Goal: Use online tool/utility: Utilize a website feature to perform a specific function

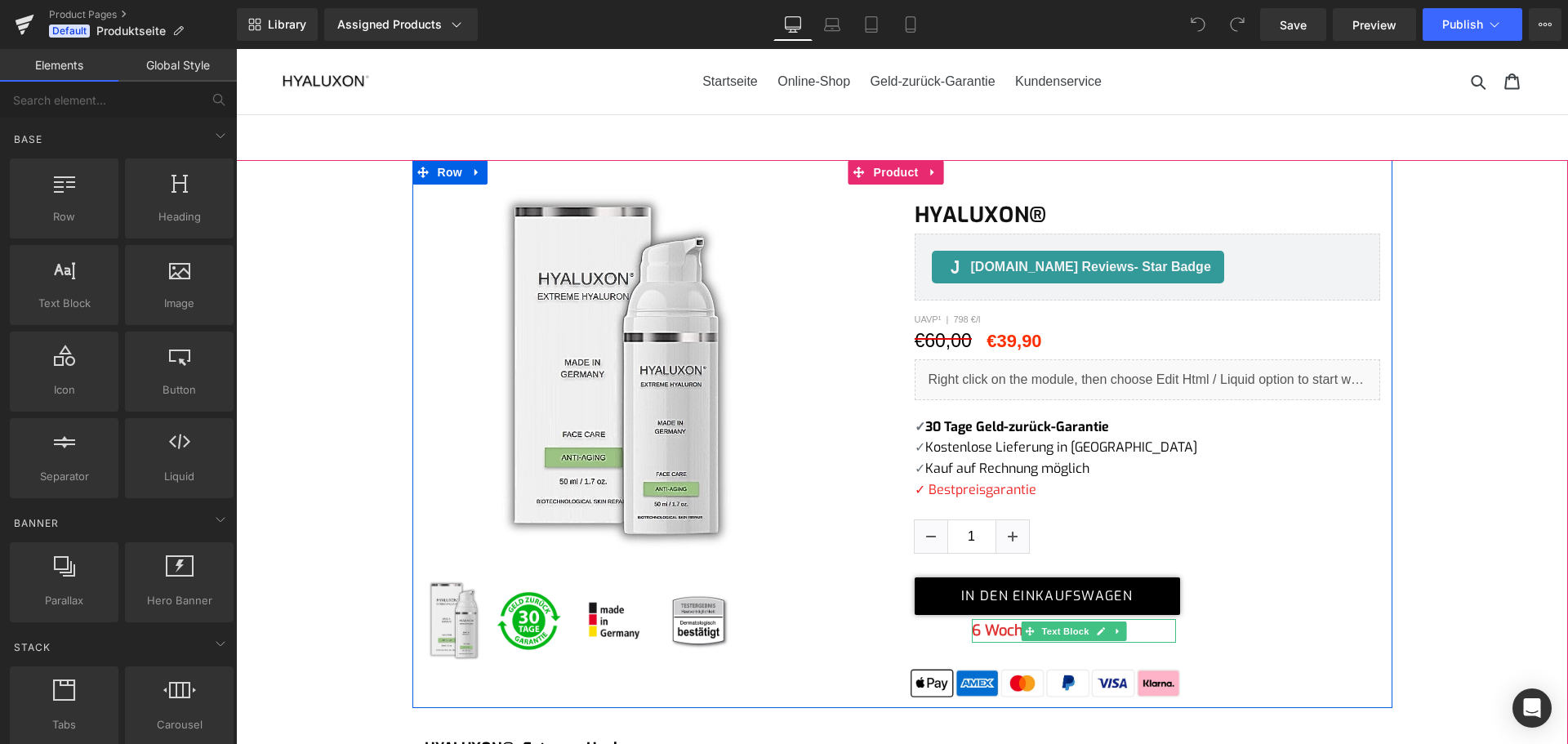
click at [999, 629] on b "6 Wochen Lieferzeit" at bounding box center [1040, 630] width 136 height 19
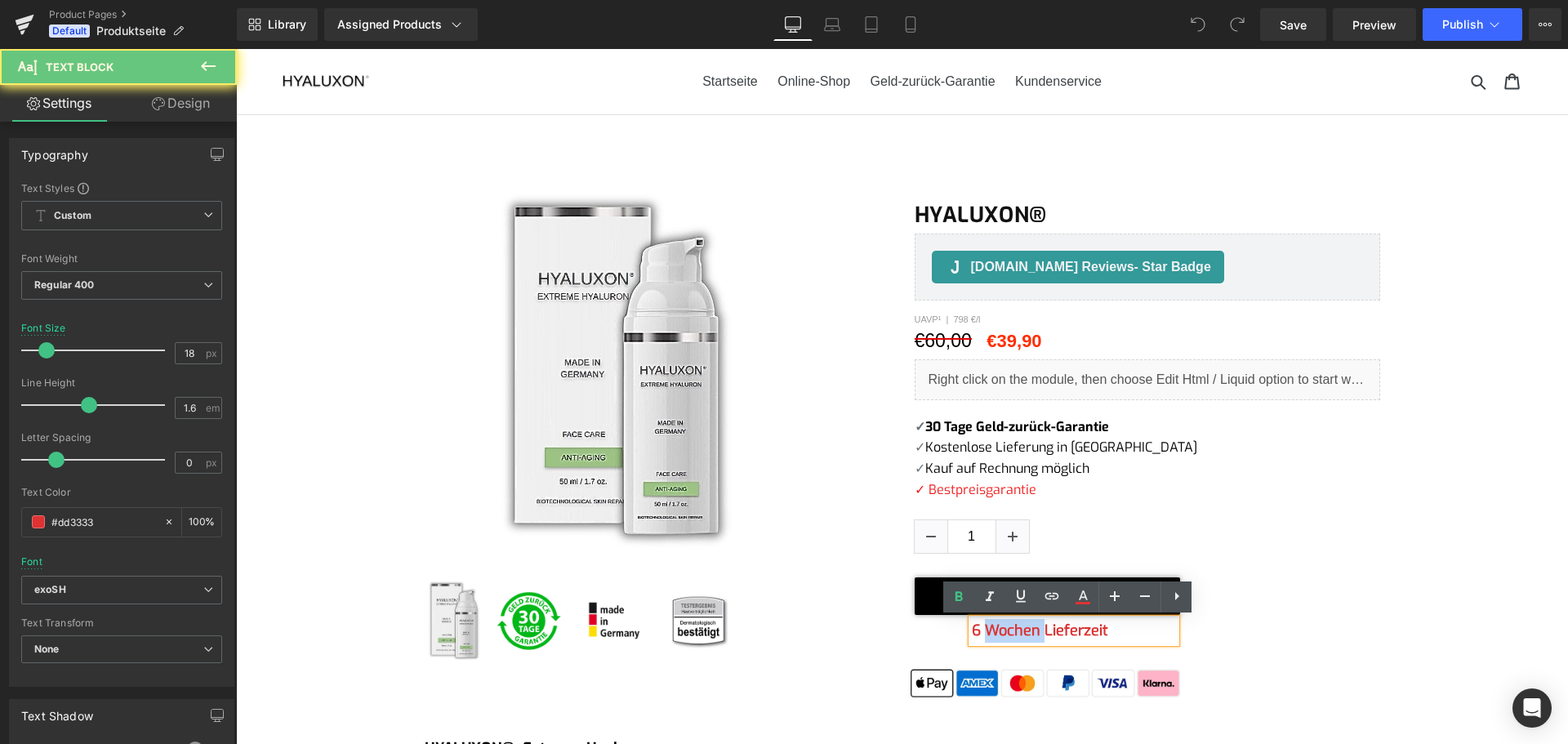
click at [999, 629] on b "6 Wochen Lieferzeit" at bounding box center [1040, 630] width 136 height 19
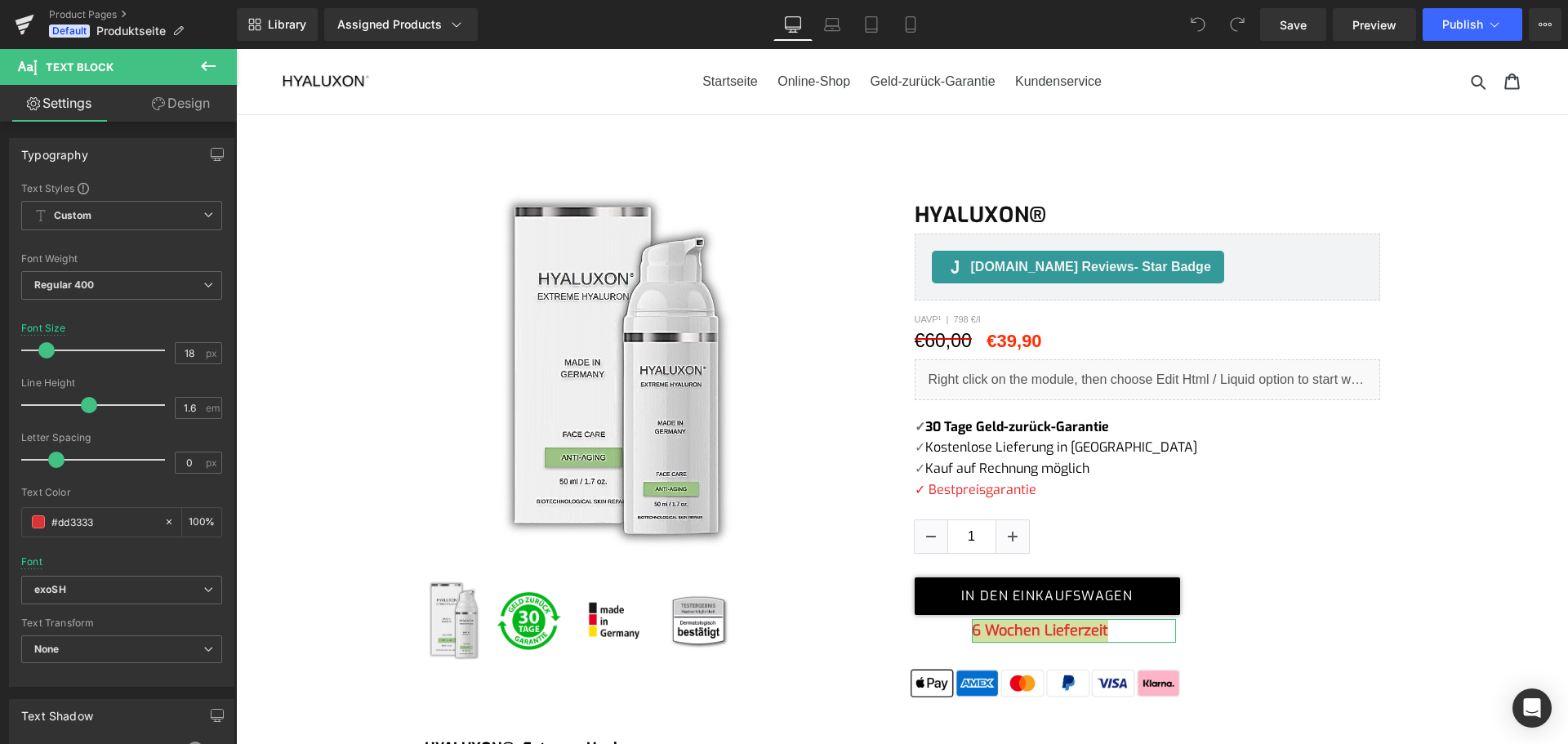
click at [172, 108] on link "Design" at bounding box center [181, 103] width 119 height 37
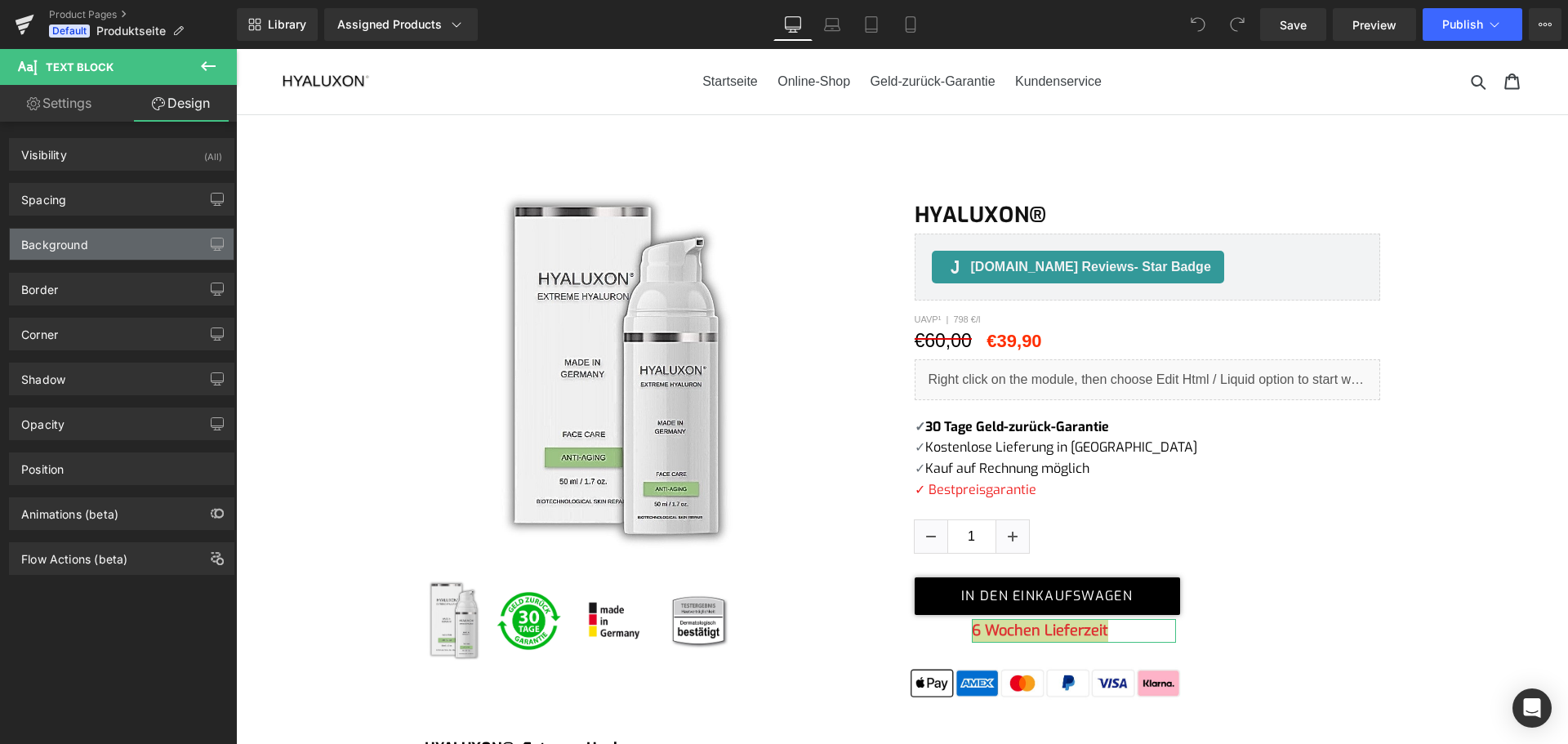
click at [130, 252] on div "Background" at bounding box center [121, 245] width 224 height 31
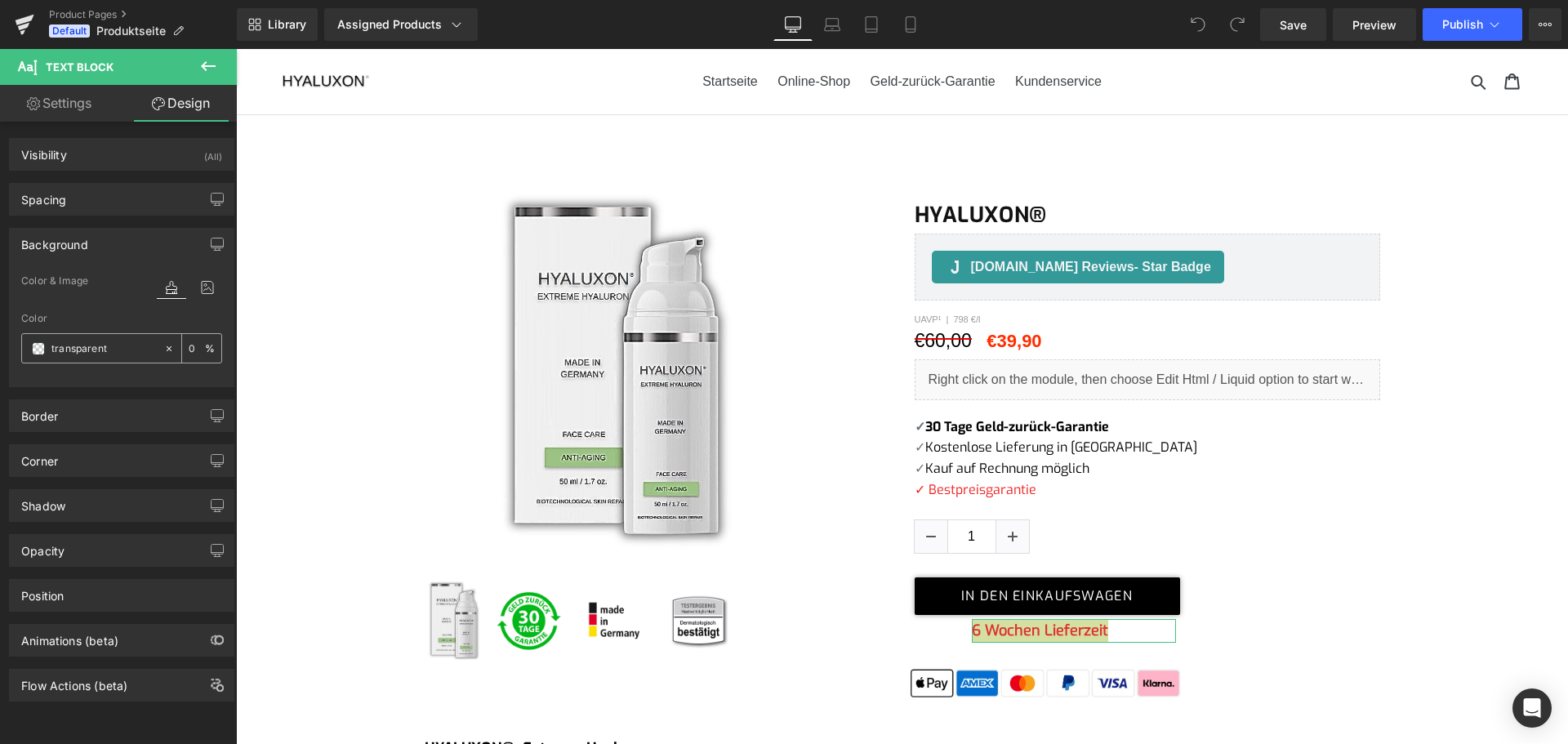
click at [37, 350] on span at bounding box center [38, 348] width 13 height 13
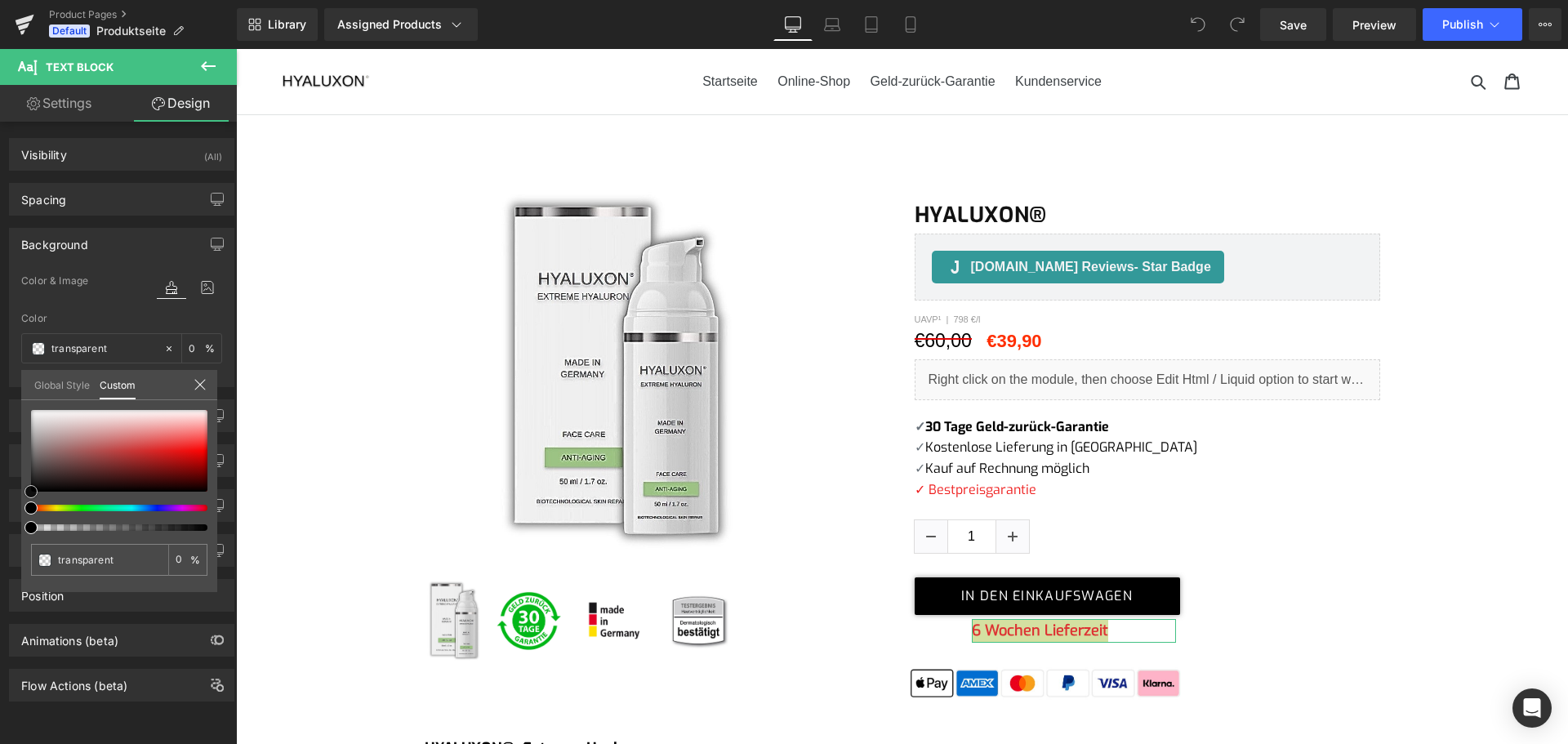
type input "#8e2e2e"
type input "100"
type input "#8e2e2e"
type input "100"
click at [121, 461] on div at bounding box center [120, 451] width 176 height 82
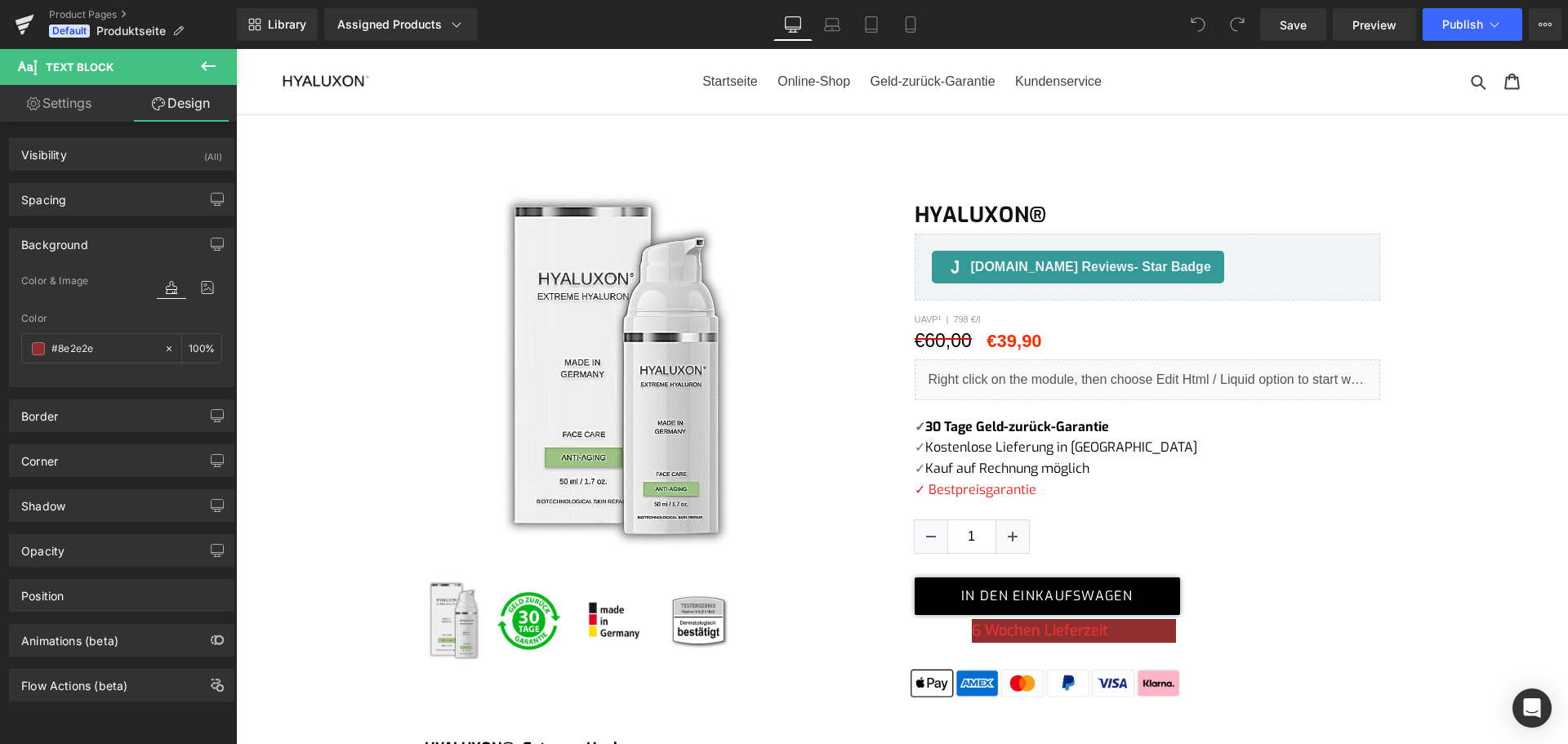
type input "transparent"
type input "0"
